Goal: Information Seeking & Learning: Learn about a topic

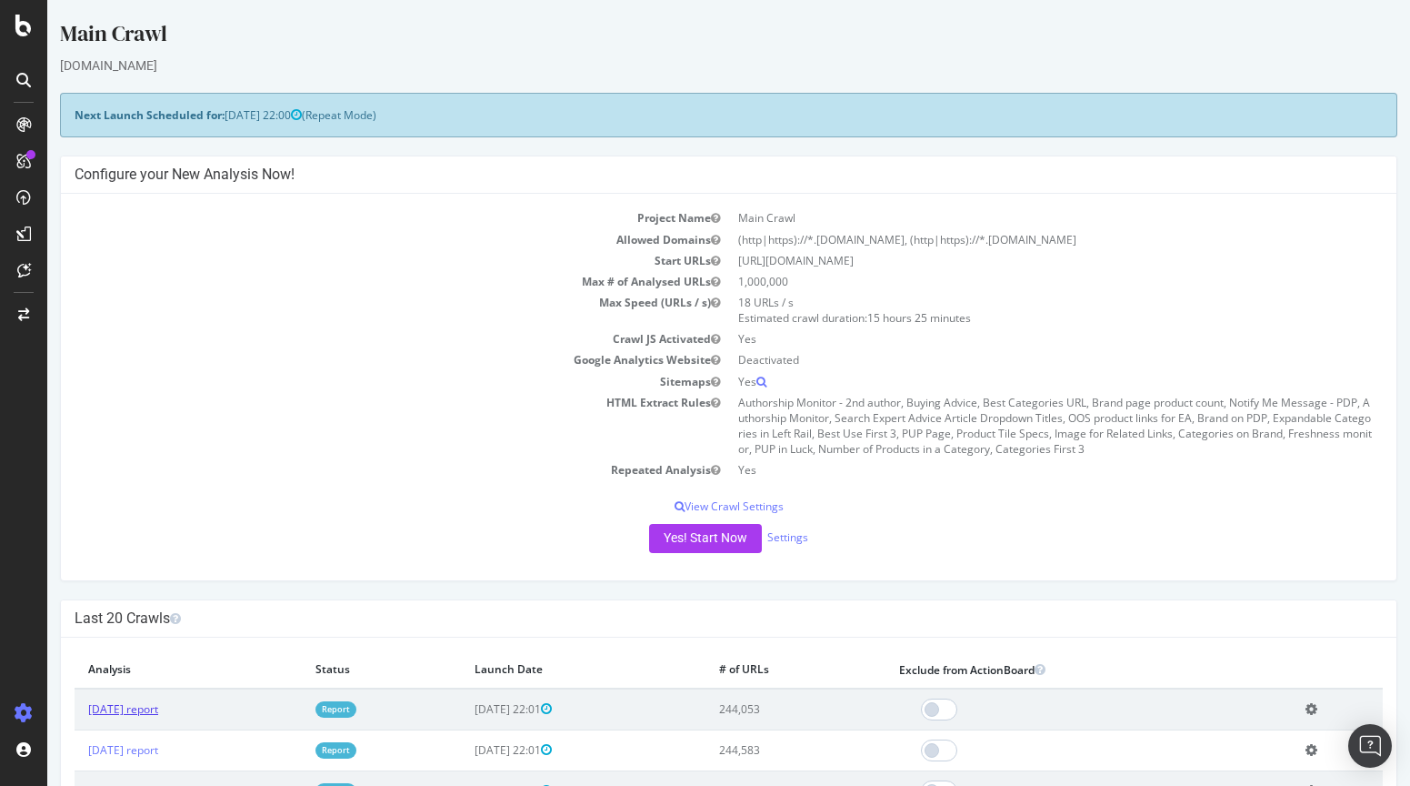
click at [126, 704] on link "[DATE] report" at bounding box center [123, 708] width 70 height 15
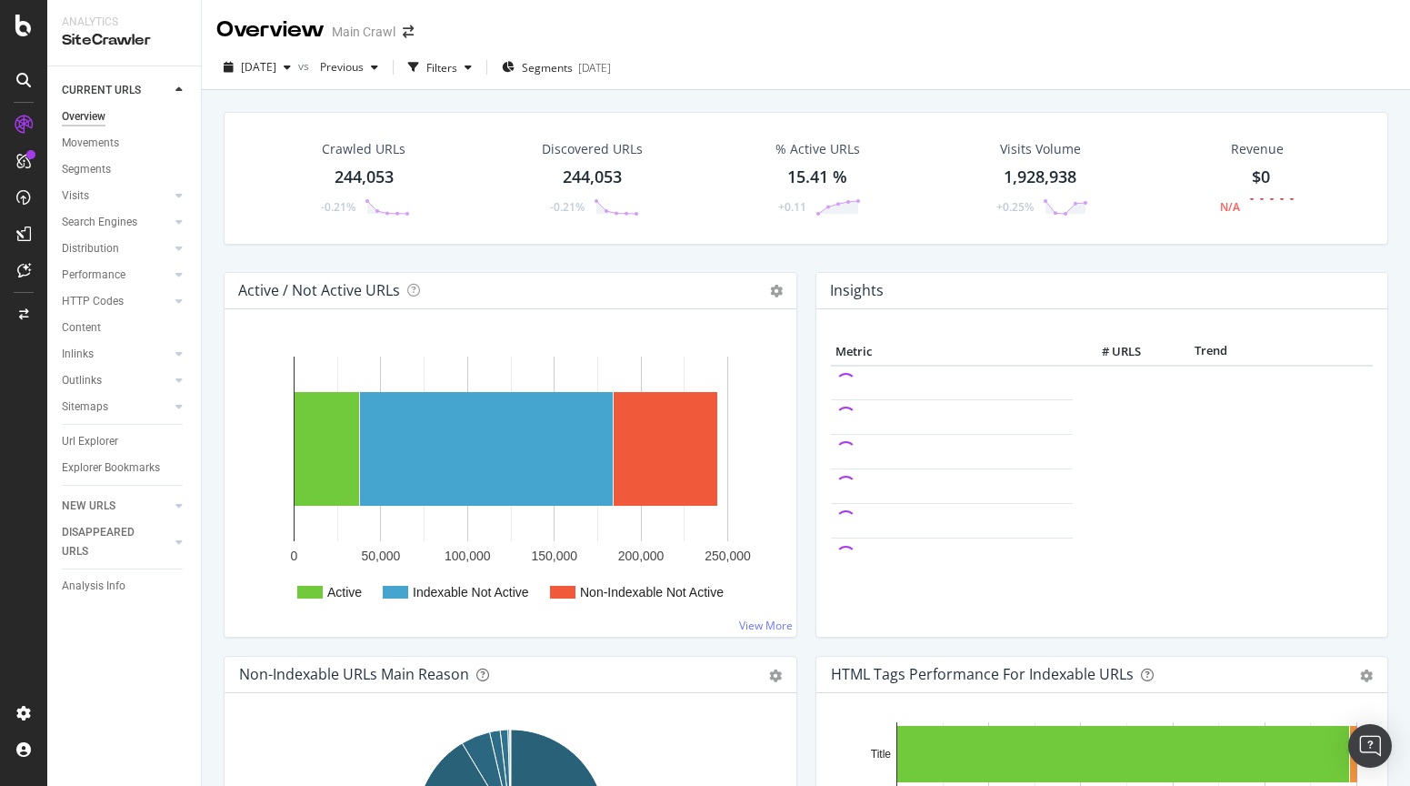
click at [356, 165] on div "244,053" at bounding box center [364, 177] width 59 height 24
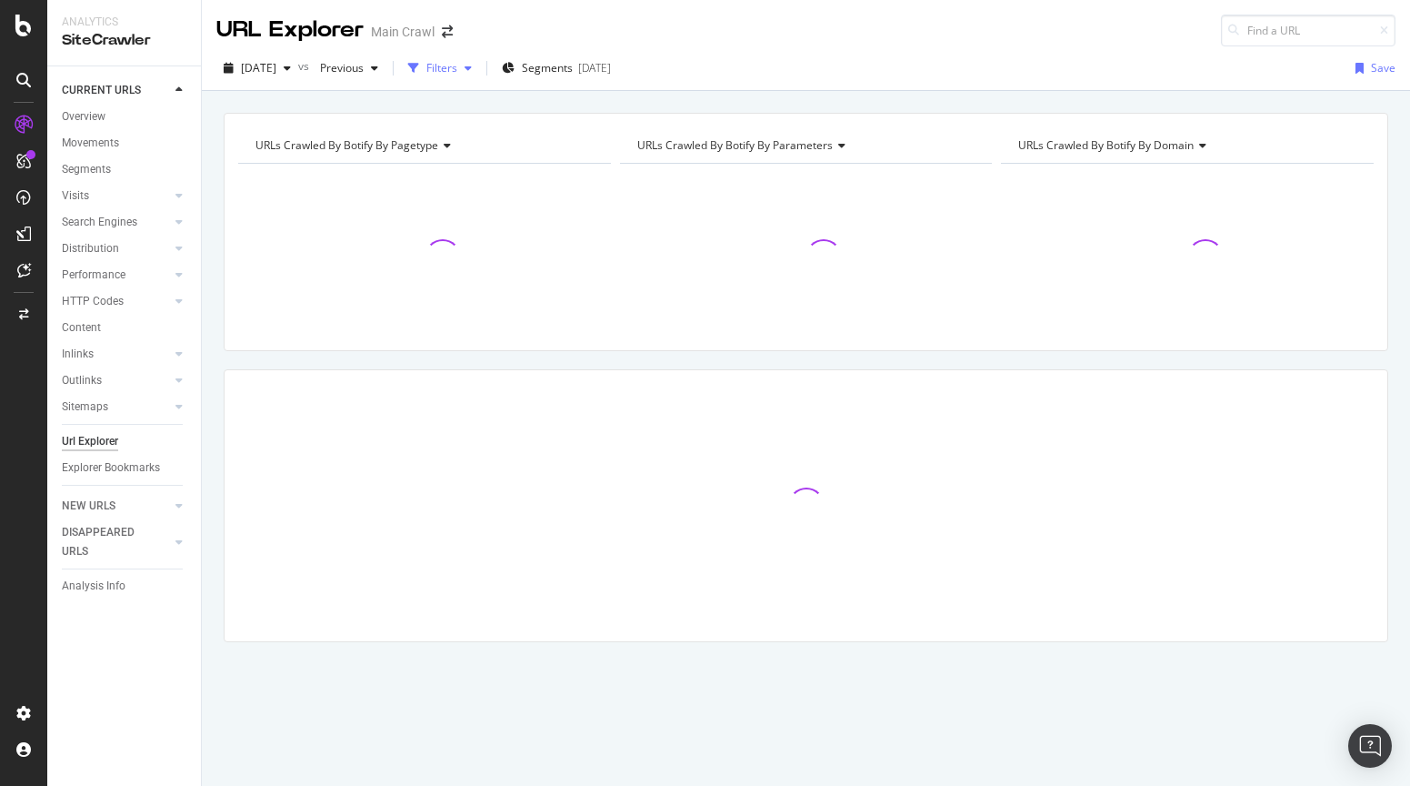
click at [457, 72] on div "Filters" at bounding box center [441, 67] width 31 height 15
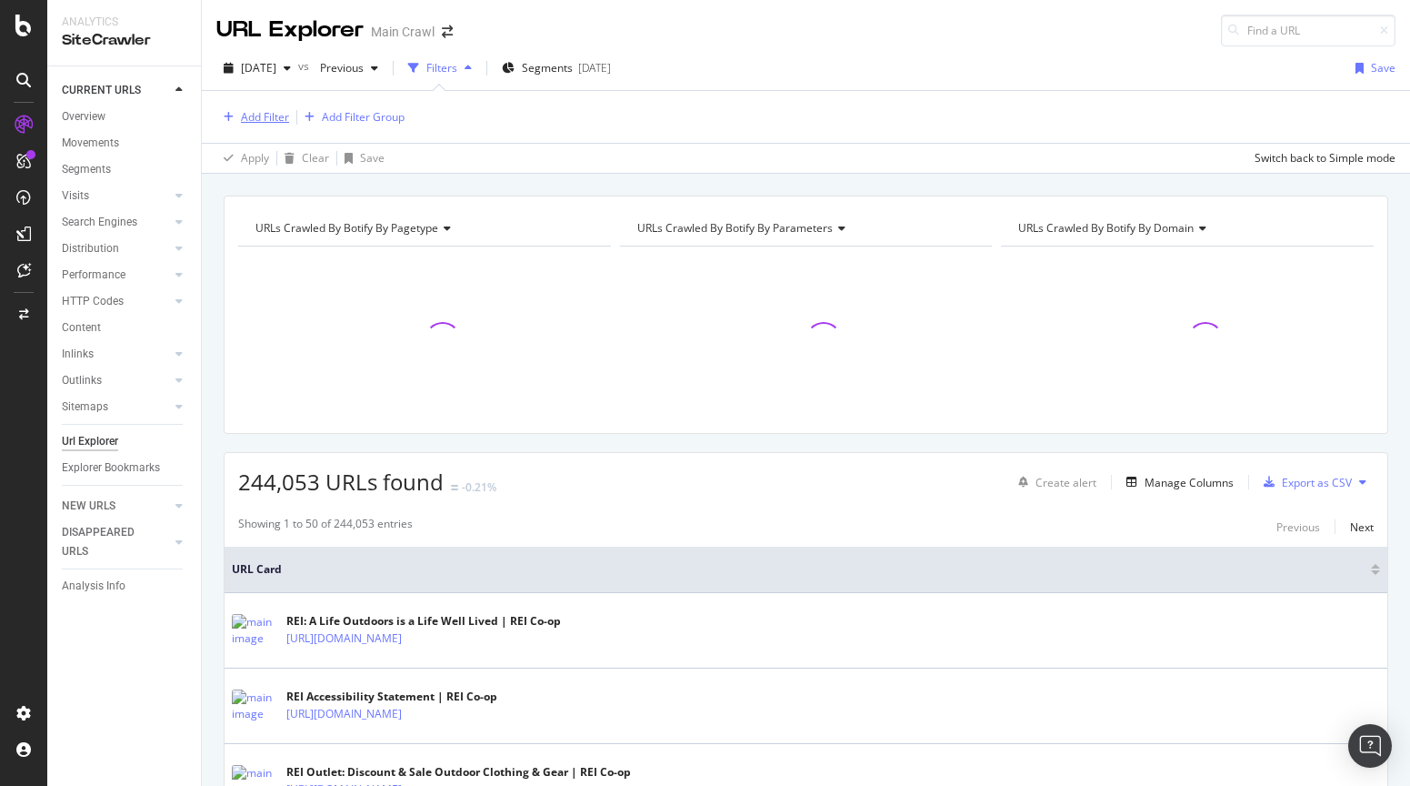
click at [241, 121] on div "Add Filter" at bounding box center [265, 116] width 48 height 15
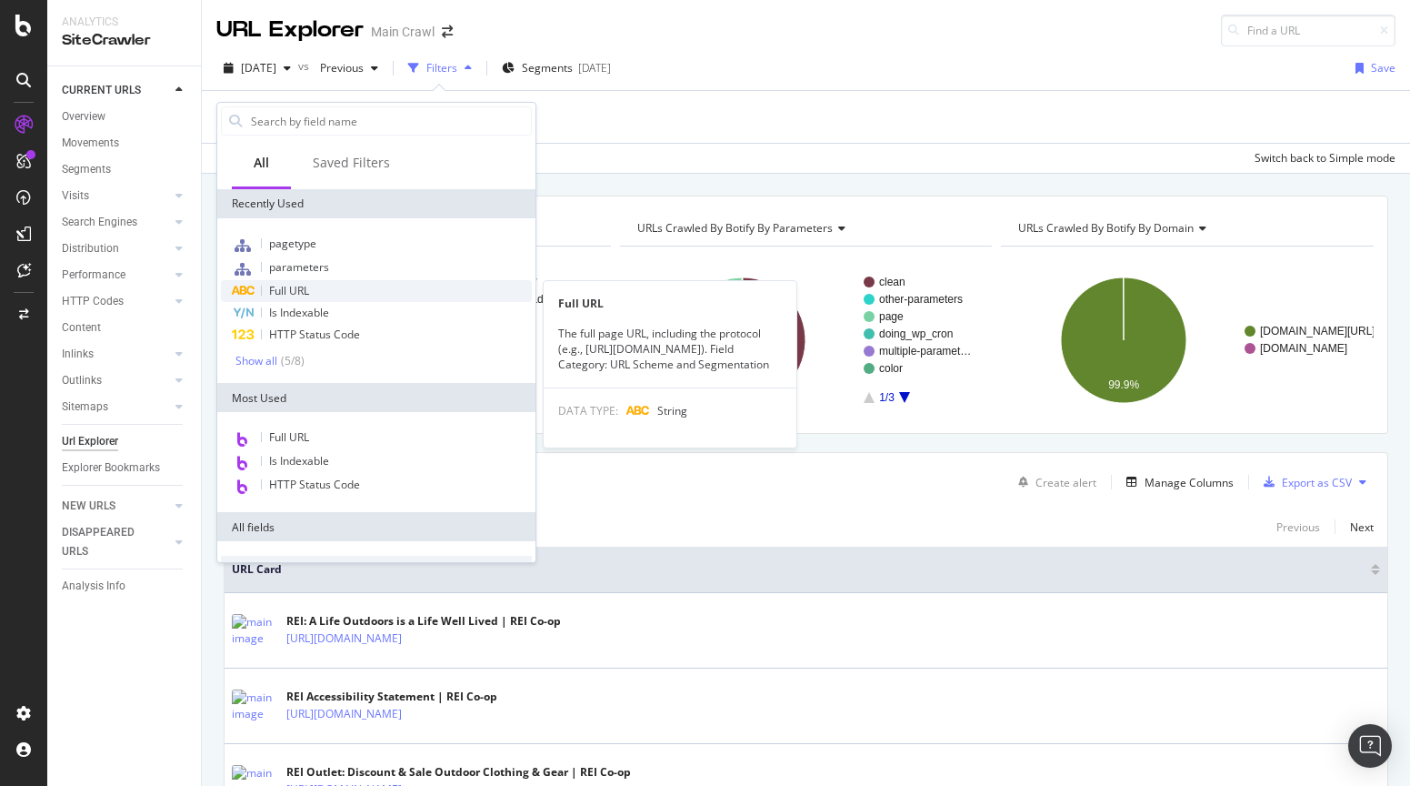
click at [316, 297] on div "Full URL" at bounding box center [376, 291] width 311 height 22
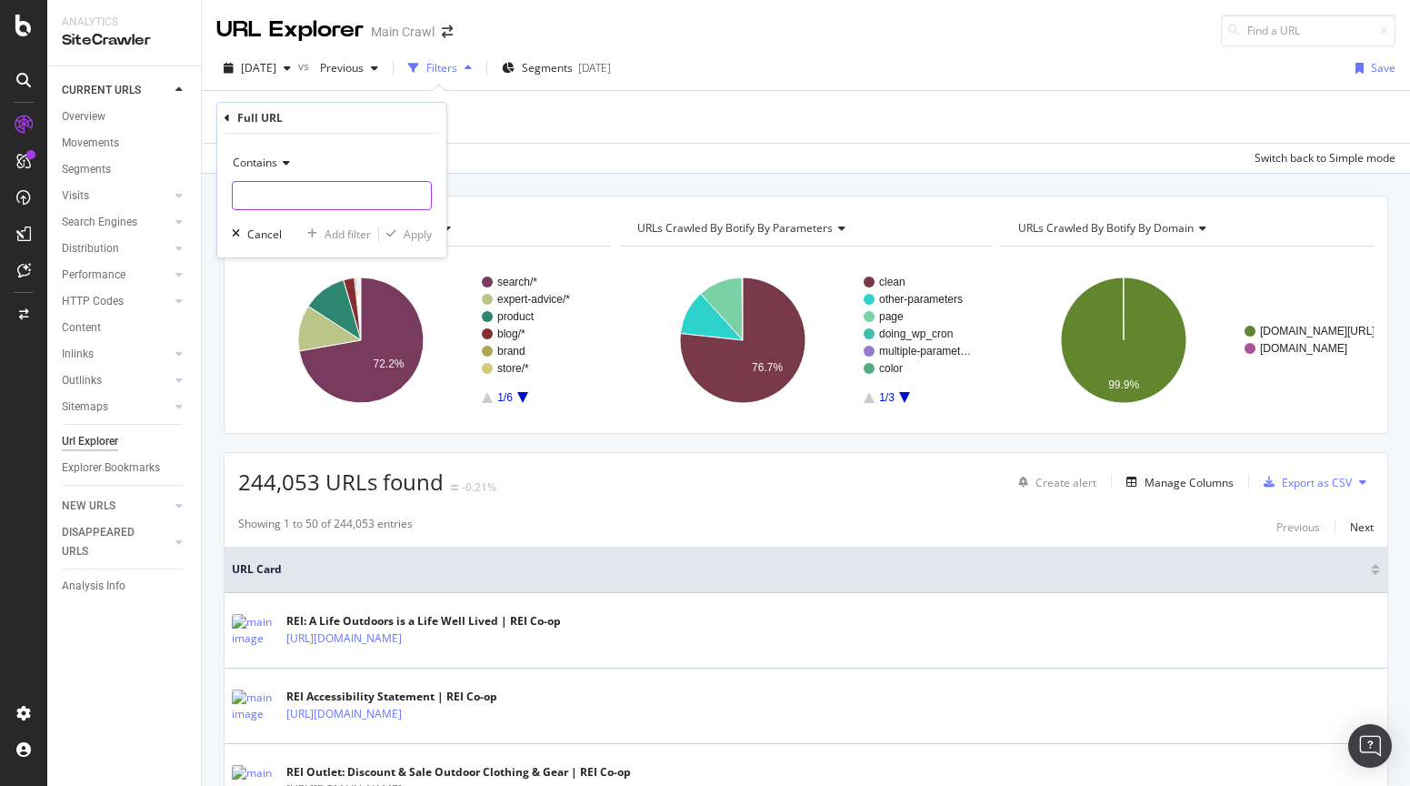
click at [290, 194] on input "text" at bounding box center [332, 195] width 198 height 29
type input "/b/anker"
click at [425, 232] on div "Apply" at bounding box center [418, 233] width 28 height 15
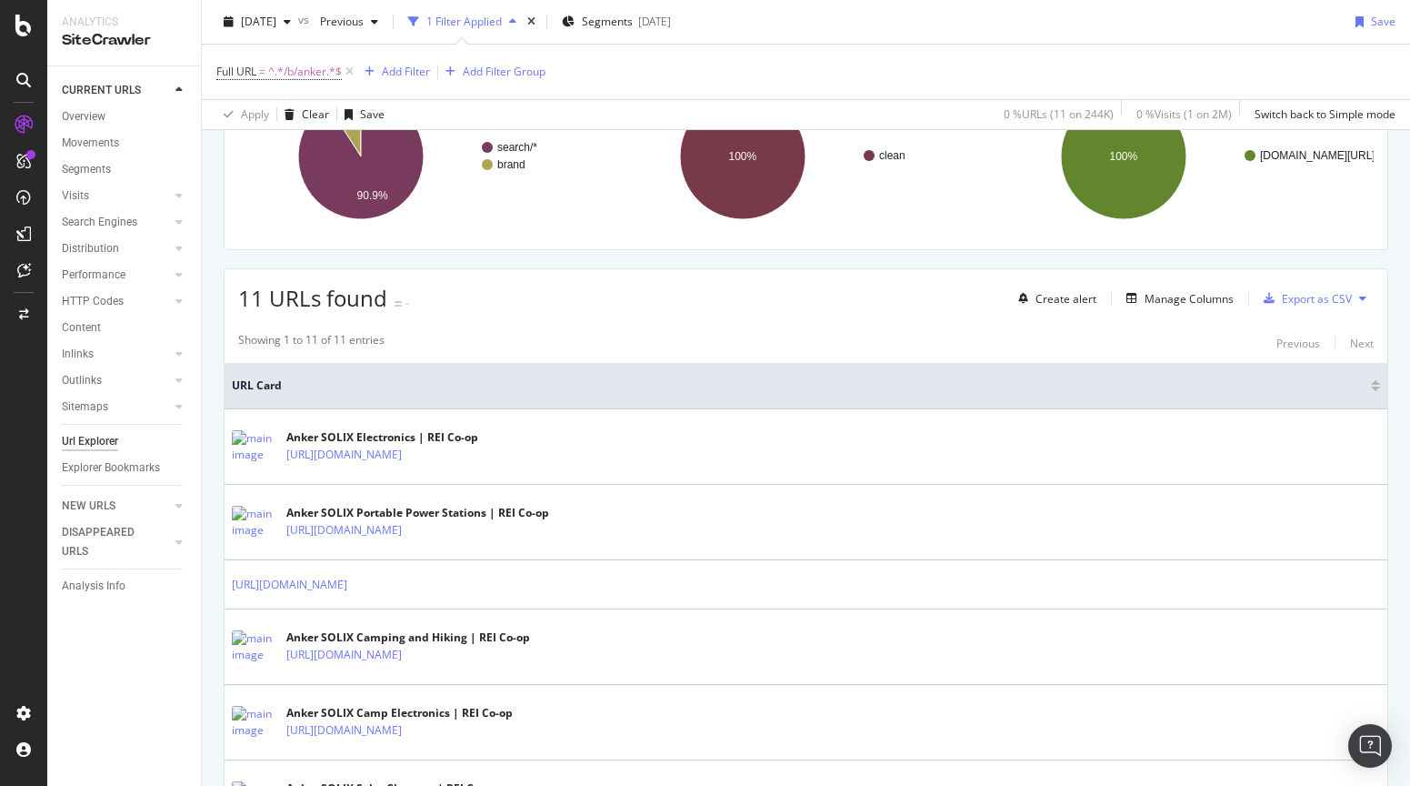
scroll to position [193, 0]
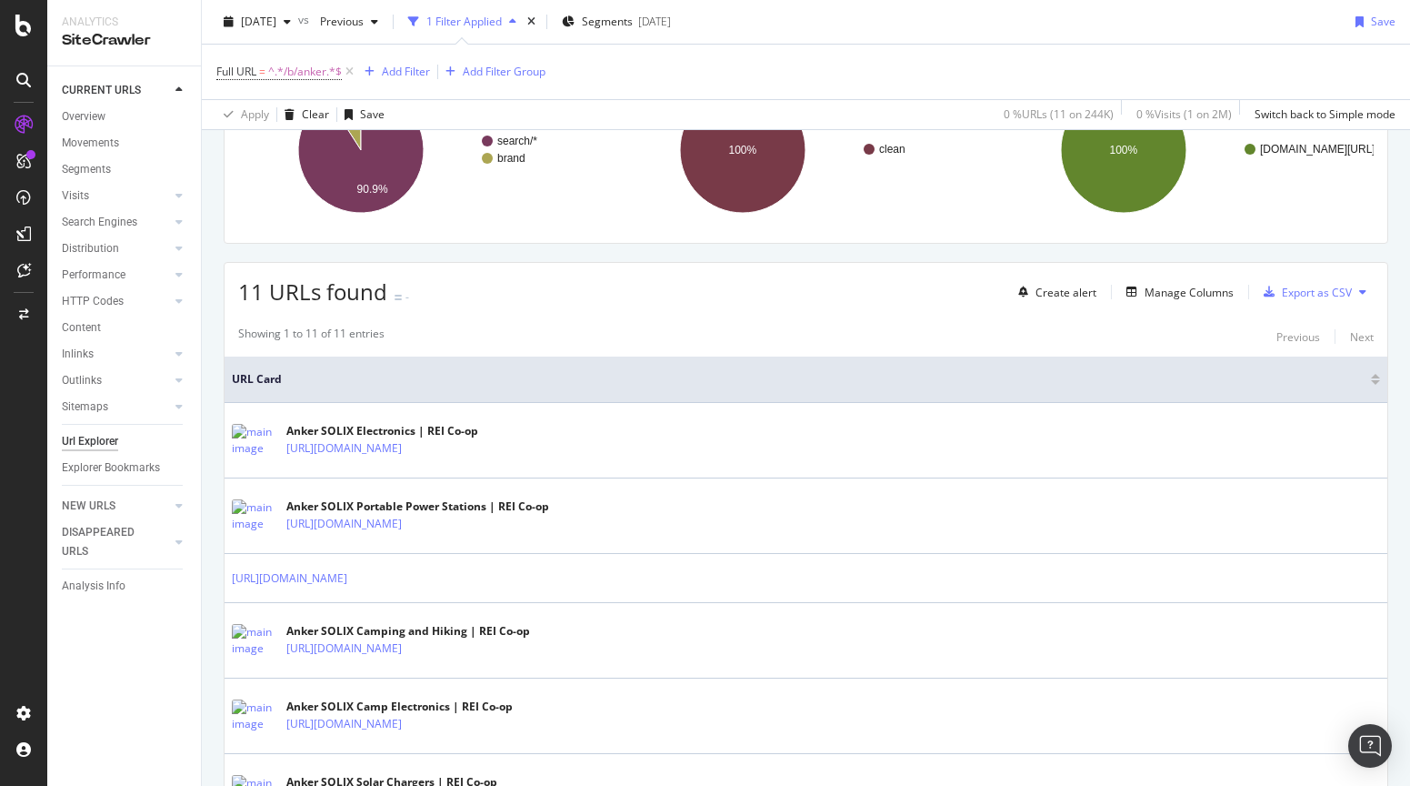
click at [1375, 381] on div at bounding box center [1375, 382] width 9 height 5
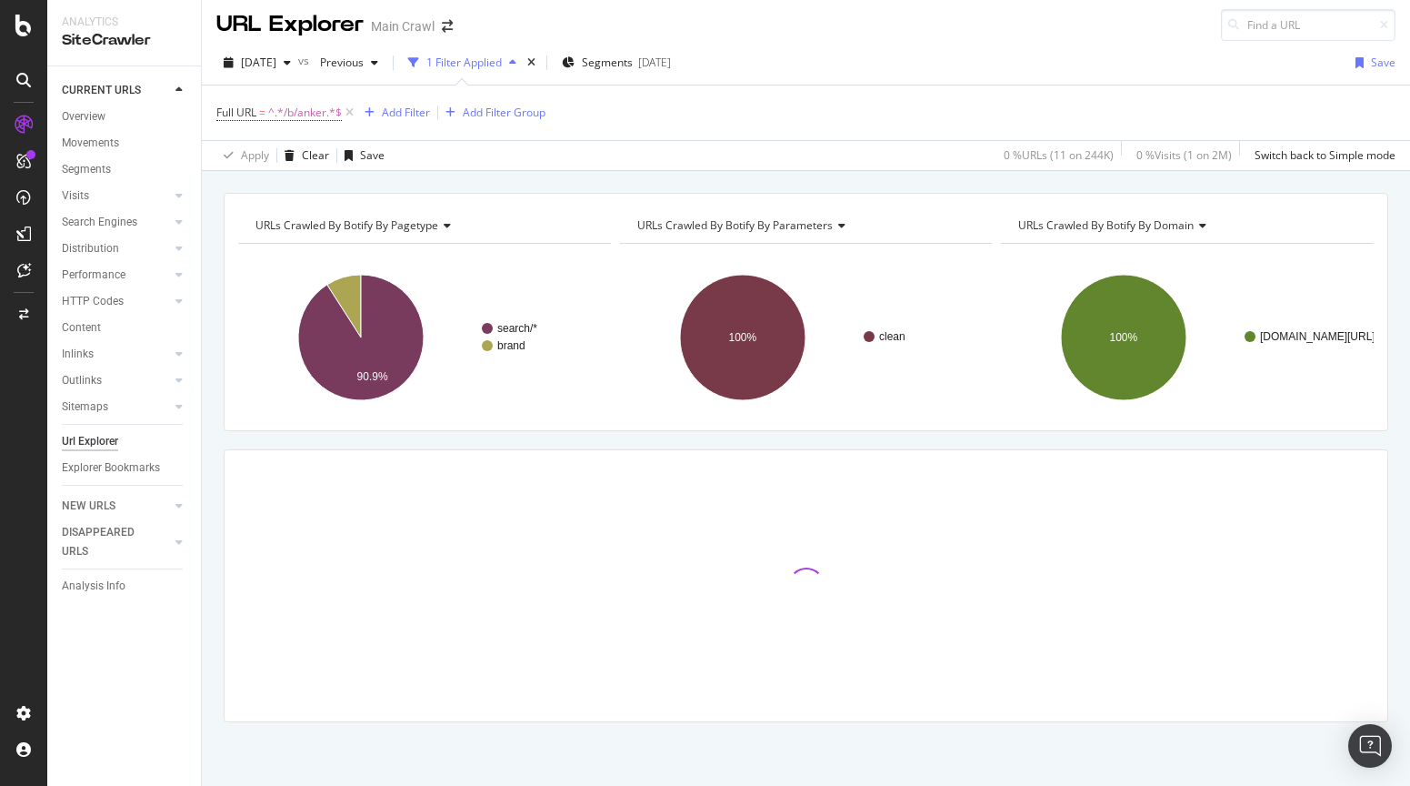
scroll to position [5, 0]
click at [608, 444] on div "URLs Crawled By Botify By pagetype Chart (by Value) Table Expand Export as CSV …" at bounding box center [806, 489] width 1208 height 593
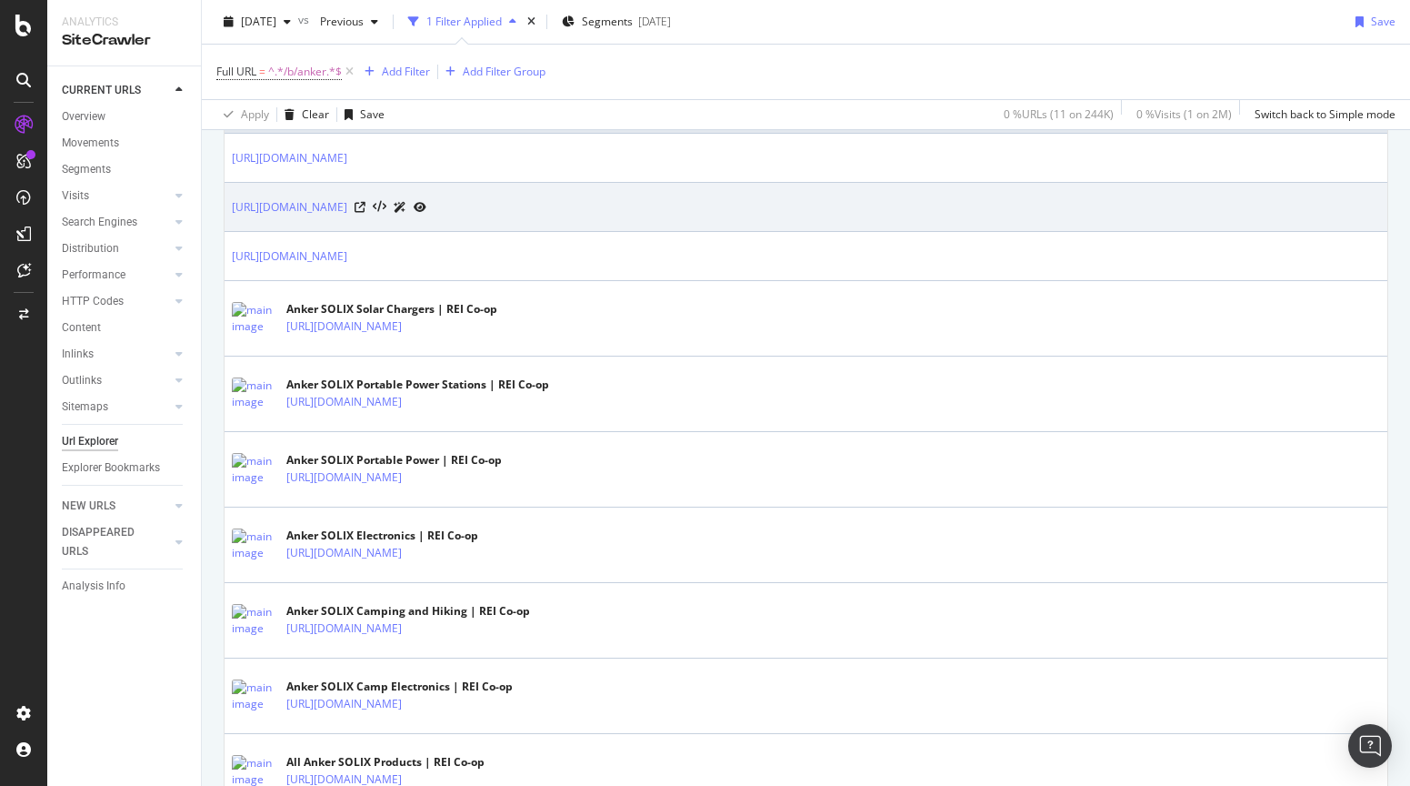
scroll to position [467, 0]
